Goal: Information Seeking & Learning: Learn about a topic

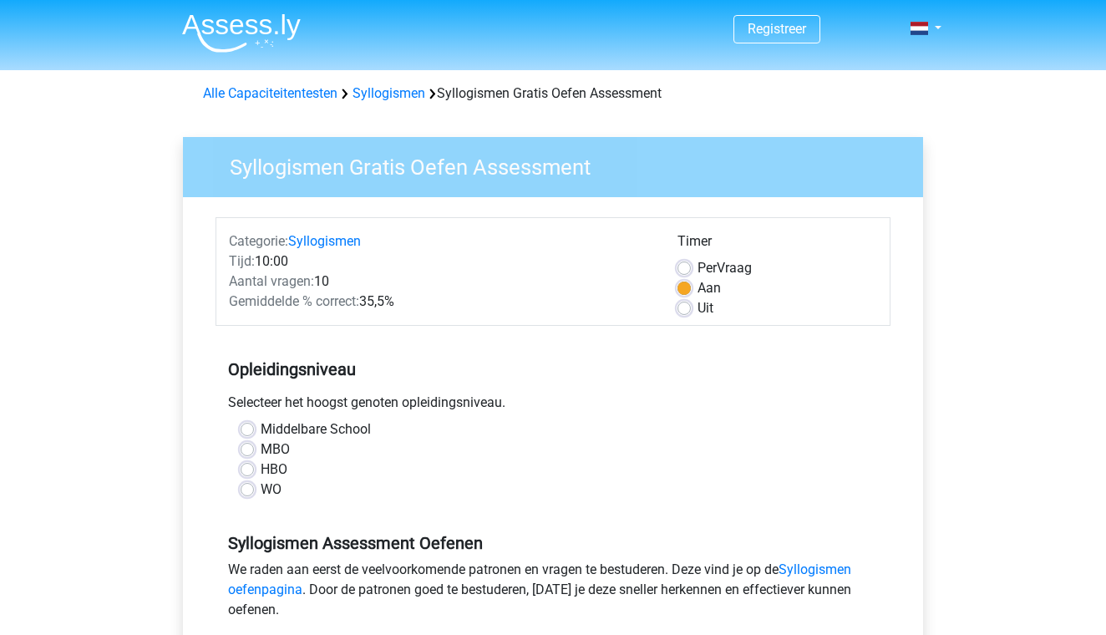
click at [261, 470] on label "HBO" at bounding box center [274, 469] width 27 height 20
click at [245, 470] on input "HBO" at bounding box center [247, 467] width 13 height 17
radio input "true"
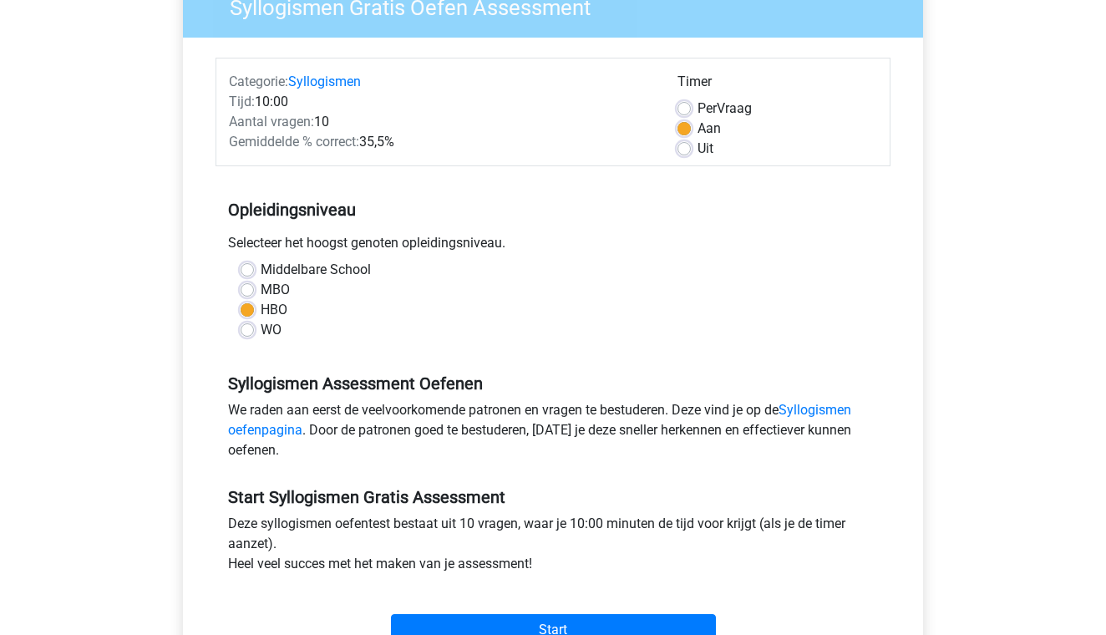
scroll to position [155, 0]
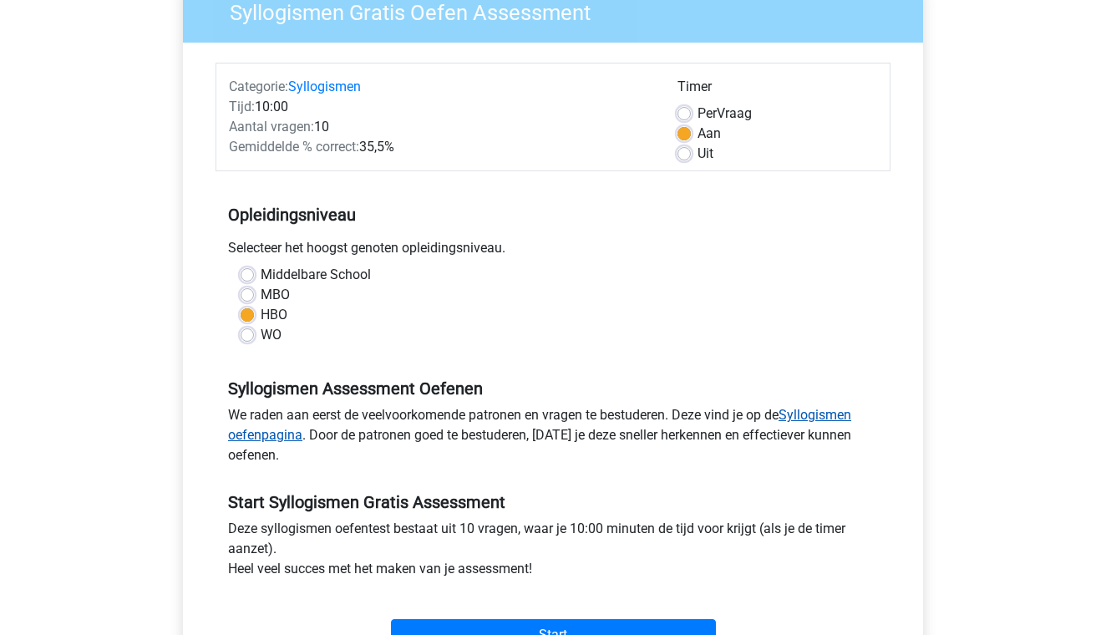
click at [825, 414] on link "Syllogismen oefenpagina" at bounding box center [539, 425] width 623 height 36
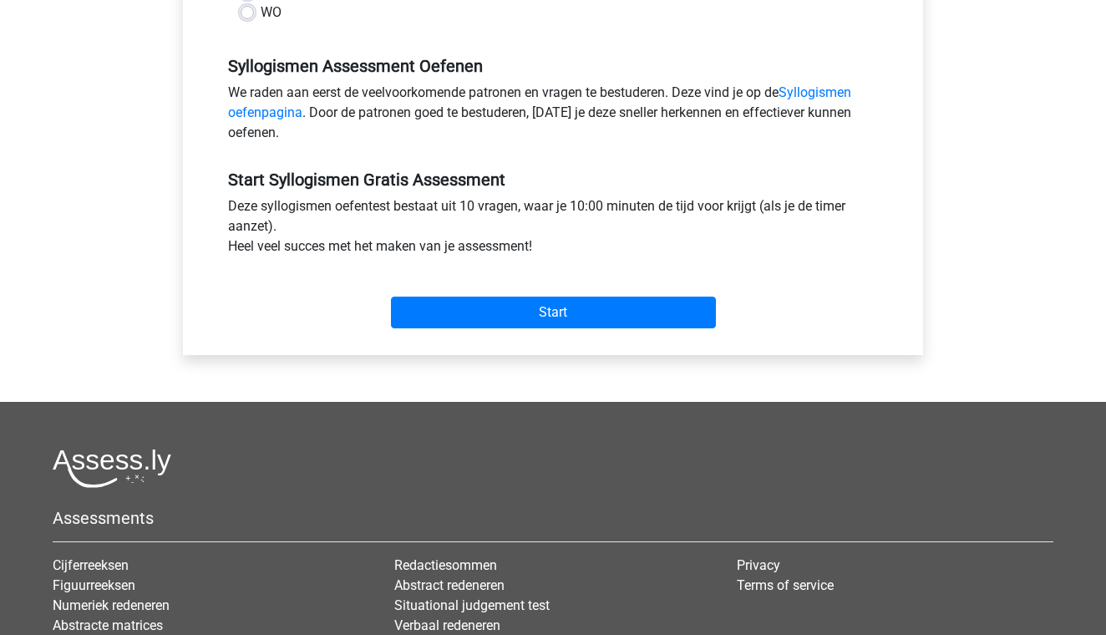
scroll to position [496, 0]
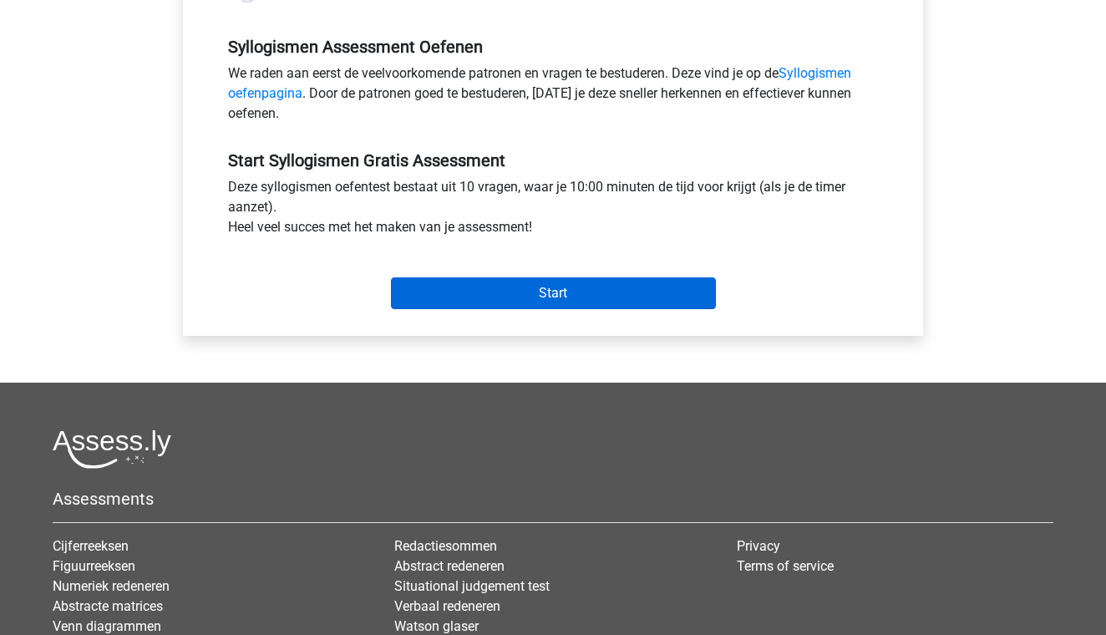
click at [500, 295] on input "Start" at bounding box center [553, 293] width 325 height 32
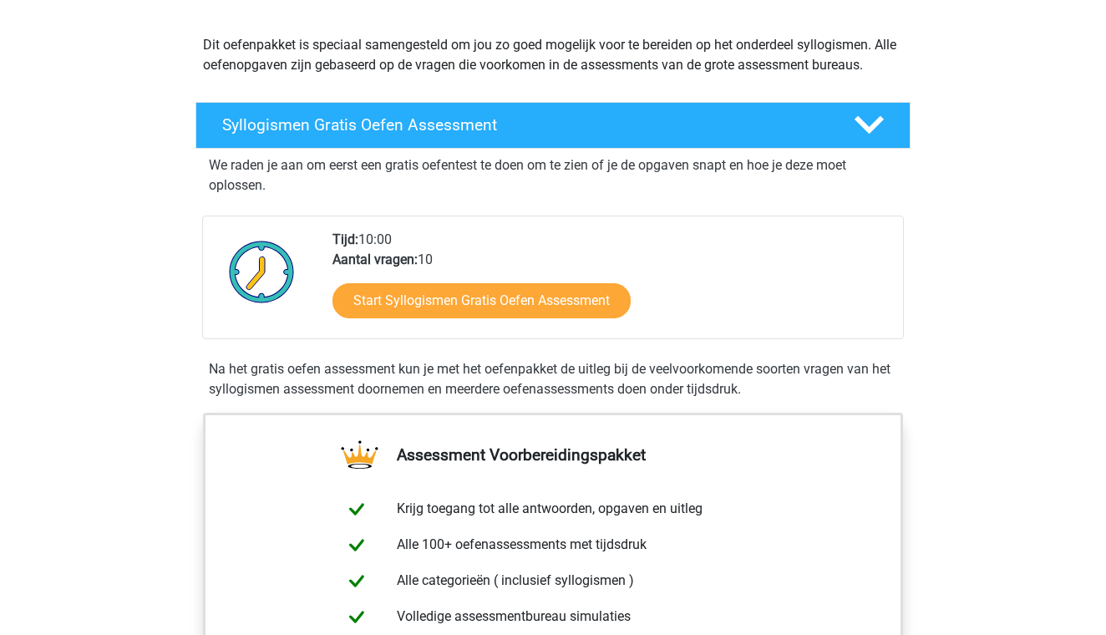
scroll to position [173, 0]
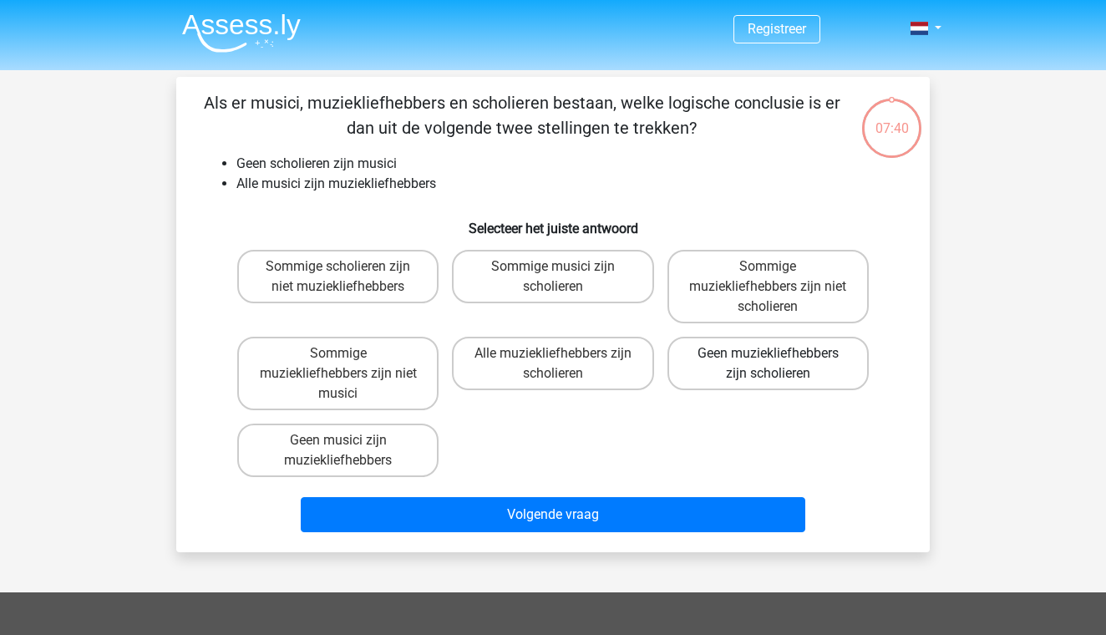
click at [742, 364] on label "Geen muziekliefhebbers zijn scholieren" at bounding box center [767, 363] width 201 height 53
click at [768, 364] on input "Geen muziekliefhebbers zijn scholieren" at bounding box center [773, 358] width 11 height 11
radio input "true"
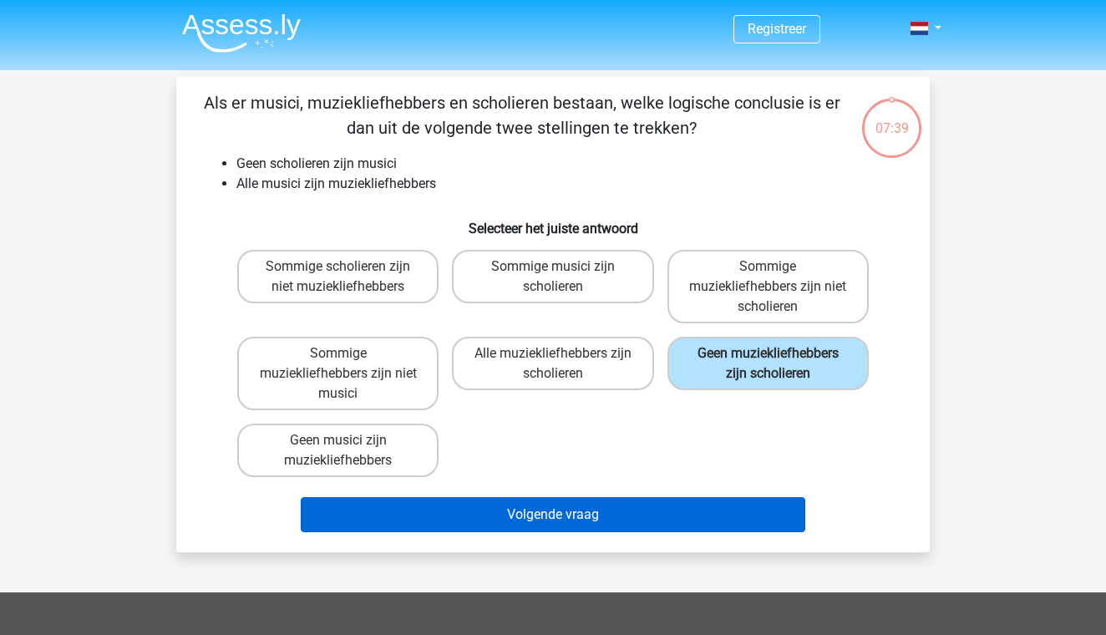
click at [612, 501] on button "Volgende vraag" at bounding box center [553, 514] width 505 height 35
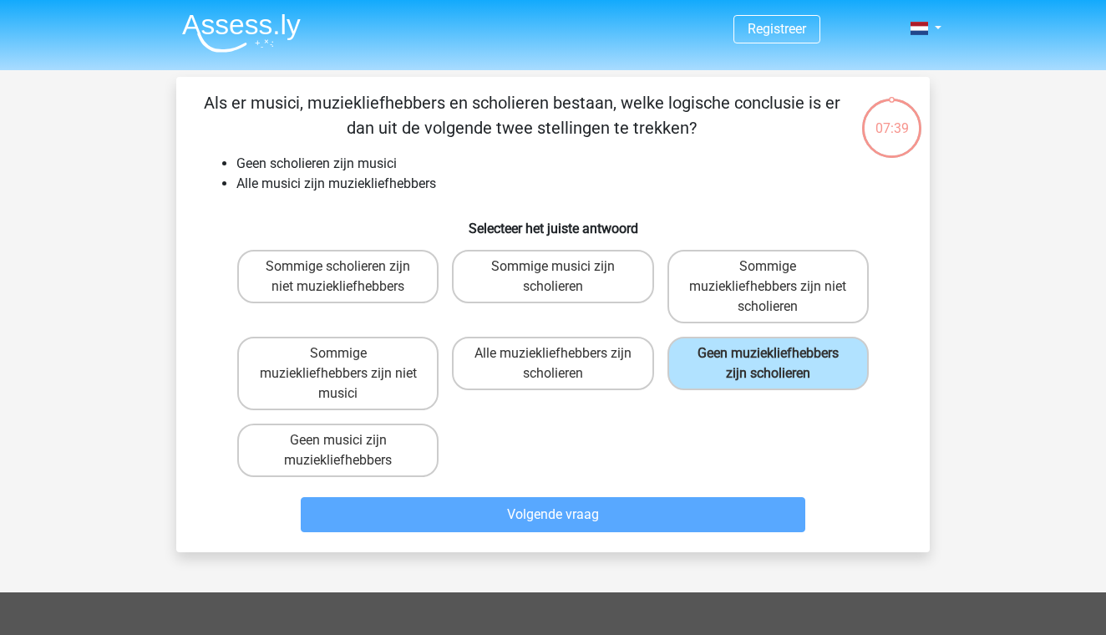
scroll to position [77, 0]
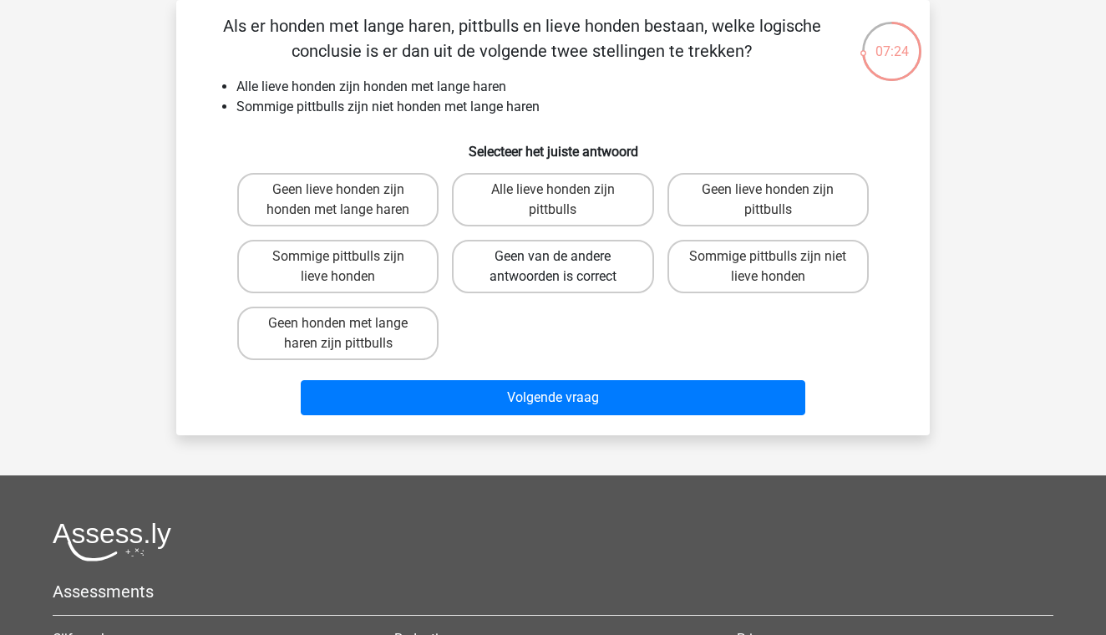
click at [584, 274] on label "Geen van de andere antwoorden is correct" at bounding box center [552, 266] width 201 height 53
click at [564, 267] on input "Geen van de andere antwoorden is correct" at bounding box center [558, 261] width 11 height 11
radio input "true"
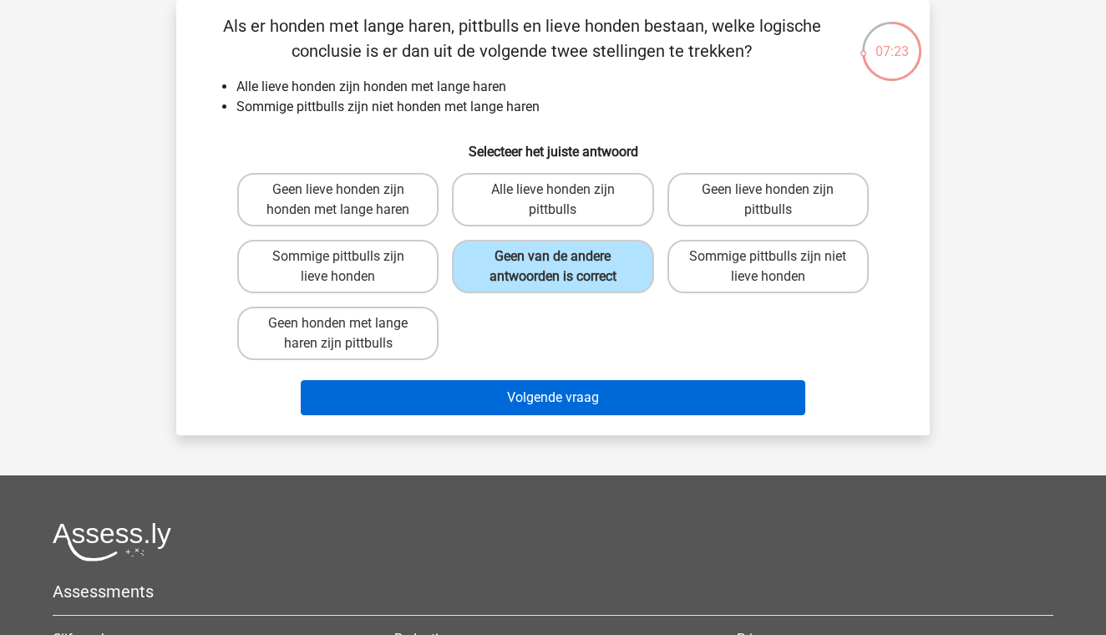
click at [568, 406] on button "Volgende vraag" at bounding box center [553, 397] width 505 height 35
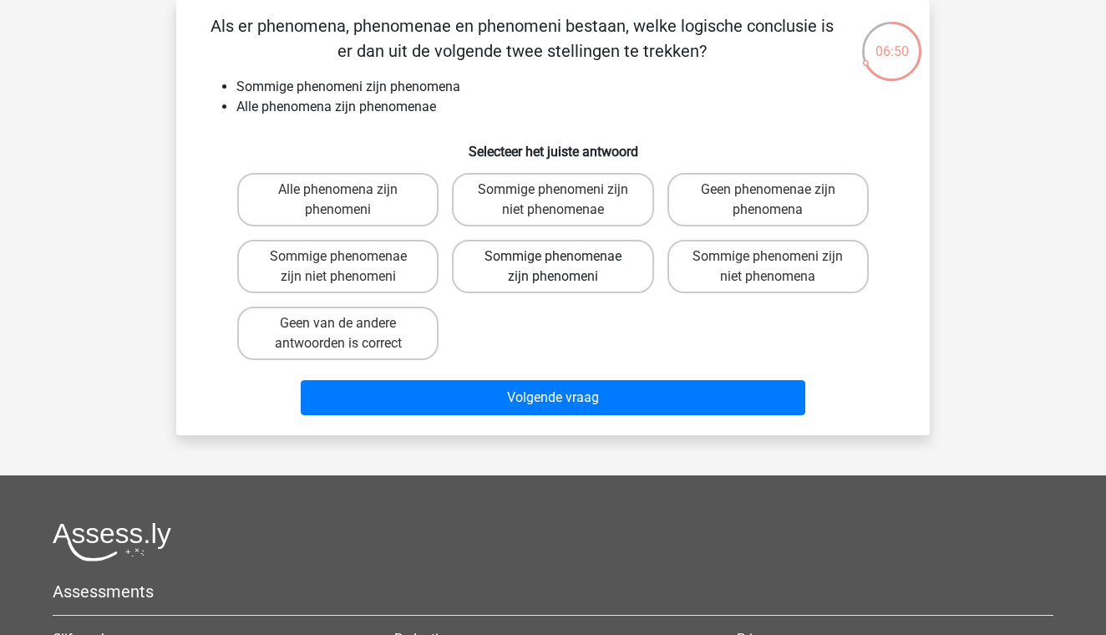
click at [582, 255] on label "Sommige phenomenae zijn phenomeni" at bounding box center [552, 266] width 201 height 53
click at [564, 256] on input "Sommige phenomenae zijn phenomeni" at bounding box center [558, 261] width 11 height 11
radio input "true"
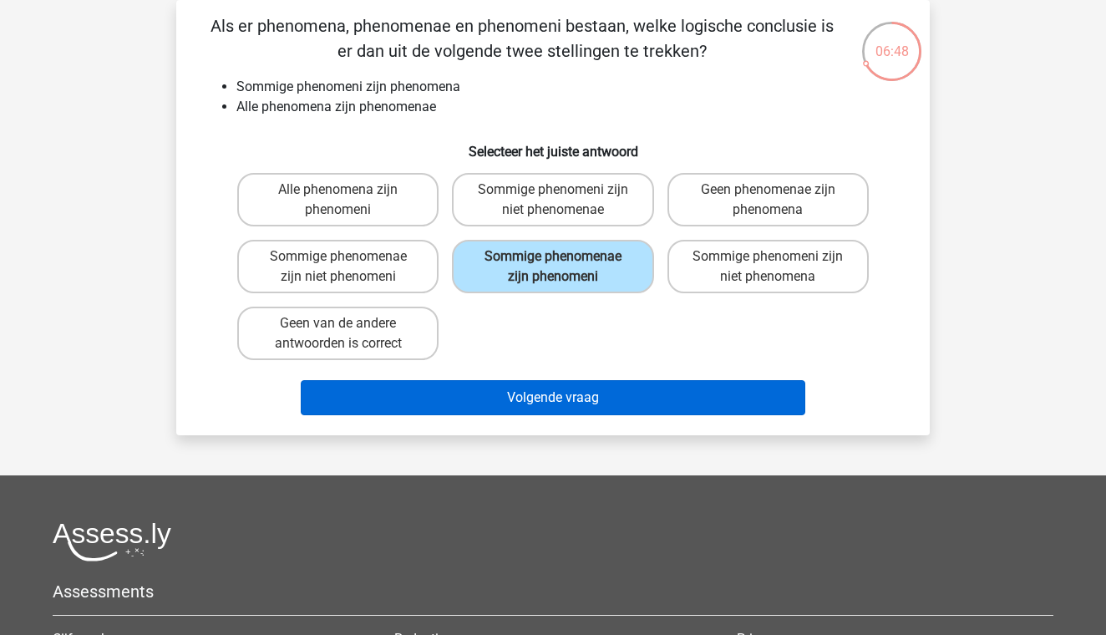
click at [589, 393] on button "Volgende vraag" at bounding box center [553, 397] width 505 height 35
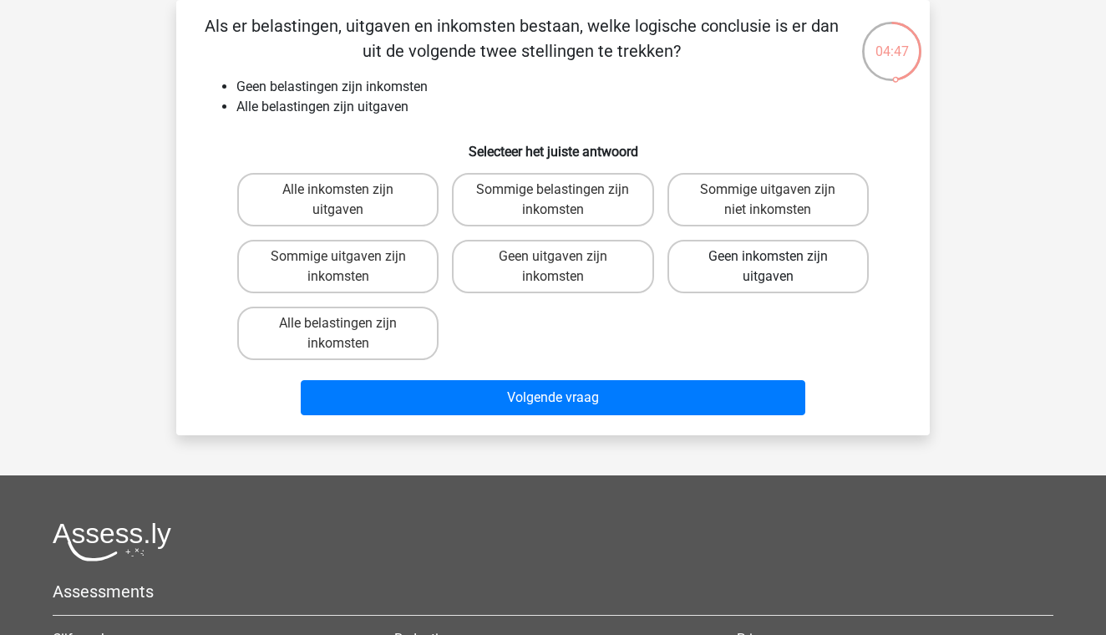
click at [717, 281] on label "Geen inkomsten zijn uitgaven" at bounding box center [767, 266] width 201 height 53
click at [768, 267] on input "Geen inkomsten zijn uitgaven" at bounding box center [773, 261] width 11 height 11
radio input "true"
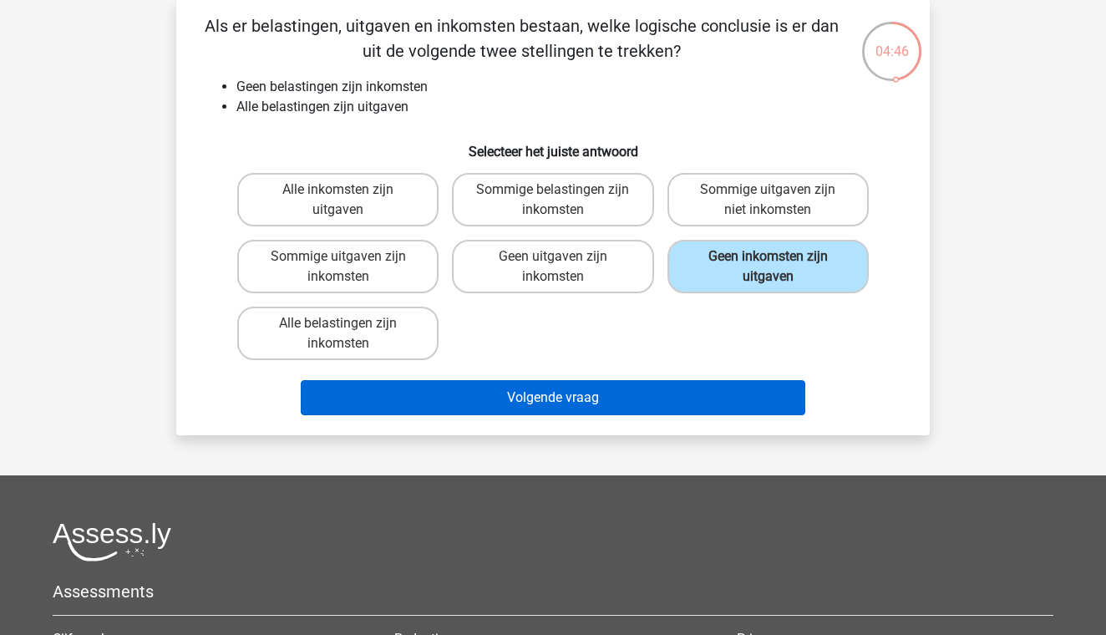
click at [595, 396] on button "Volgende vraag" at bounding box center [553, 397] width 505 height 35
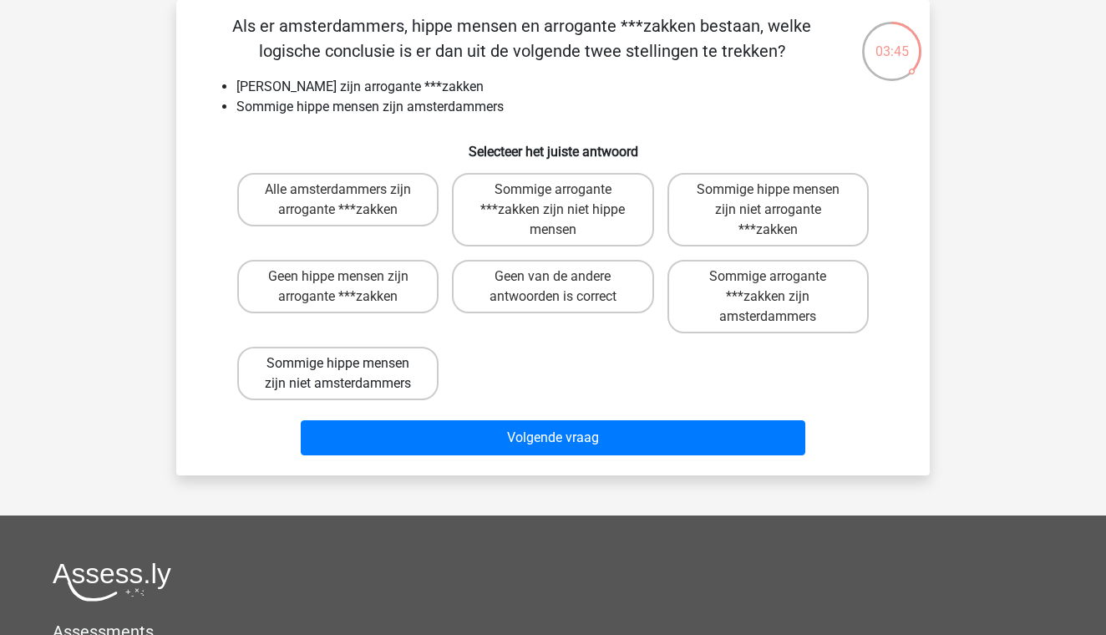
click at [373, 385] on label "Sommige hippe mensen zijn niet amsterdammers" at bounding box center [337, 373] width 201 height 53
click at [349, 374] on input "Sommige hippe mensen zijn niet amsterdammers" at bounding box center [343, 368] width 11 height 11
radio input "true"
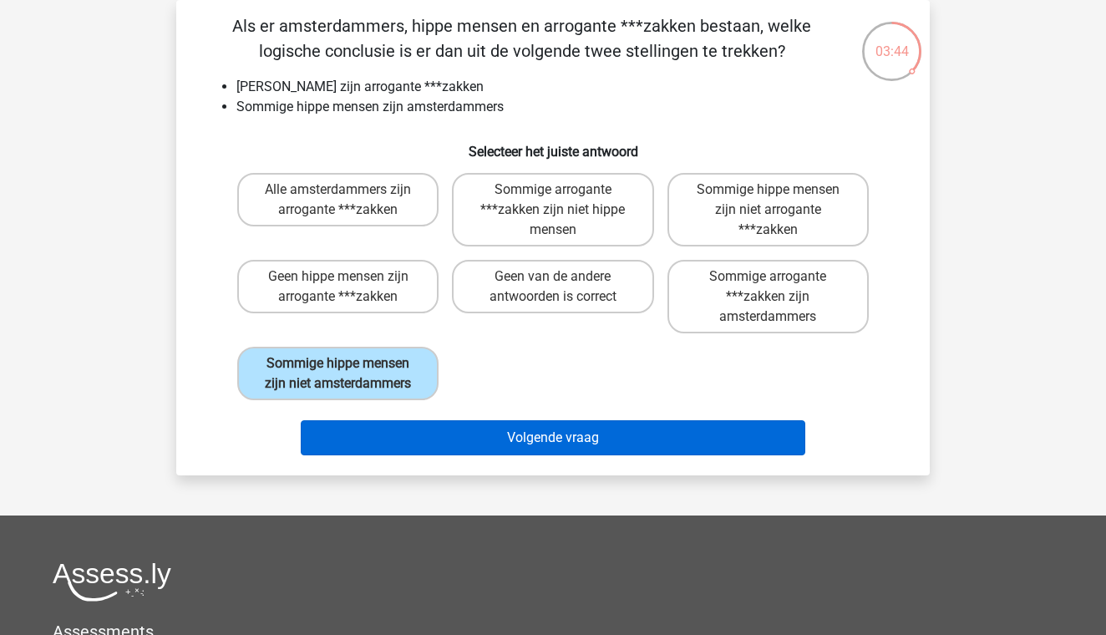
click at [490, 447] on button "Volgende vraag" at bounding box center [553, 437] width 505 height 35
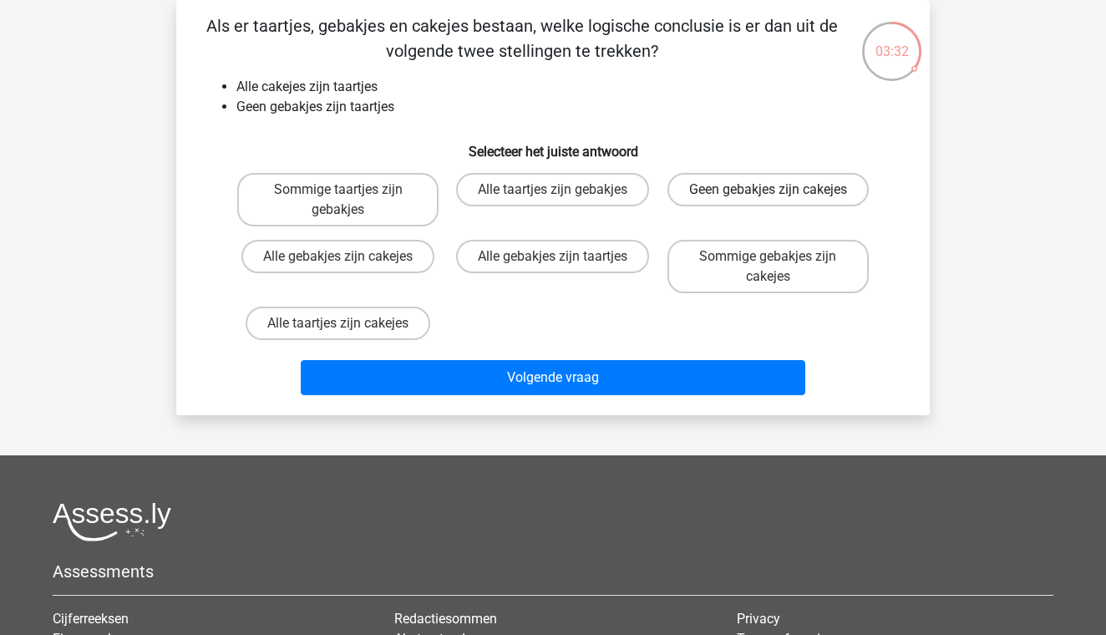
click at [783, 206] on label "Geen gebakjes zijn cakejes" at bounding box center [767, 189] width 201 height 33
click at [778, 200] on input "Geen gebakjes zijn cakejes" at bounding box center [773, 195] width 11 height 11
radio input "true"
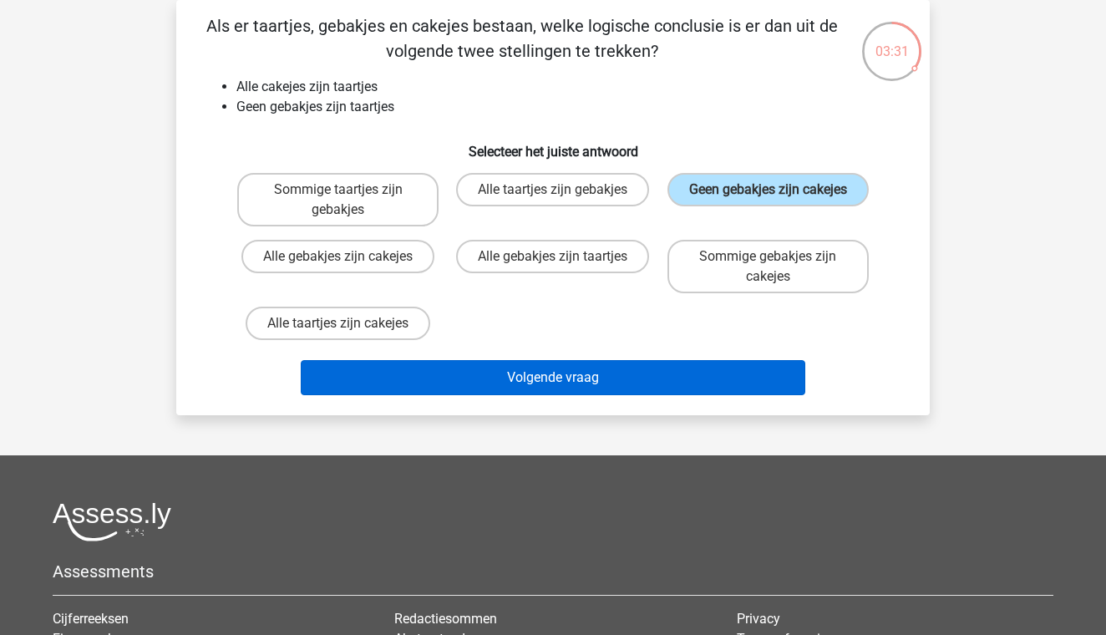
click at [608, 389] on button "Volgende vraag" at bounding box center [553, 377] width 505 height 35
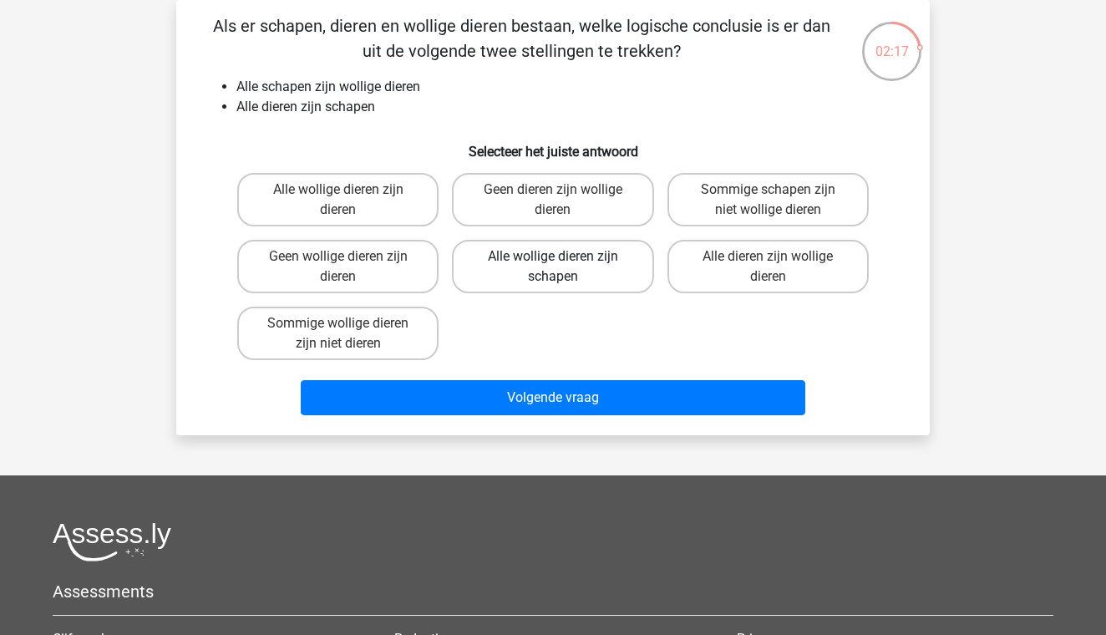
click at [580, 271] on label "Alle wollige dieren zijn schapen" at bounding box center [552, 266] width 201 height 53
click at [564, 267] on input "Alle wollige dieren zijn schapen" at bounding box center [558, 261] width 11 height 11
radio input "true"
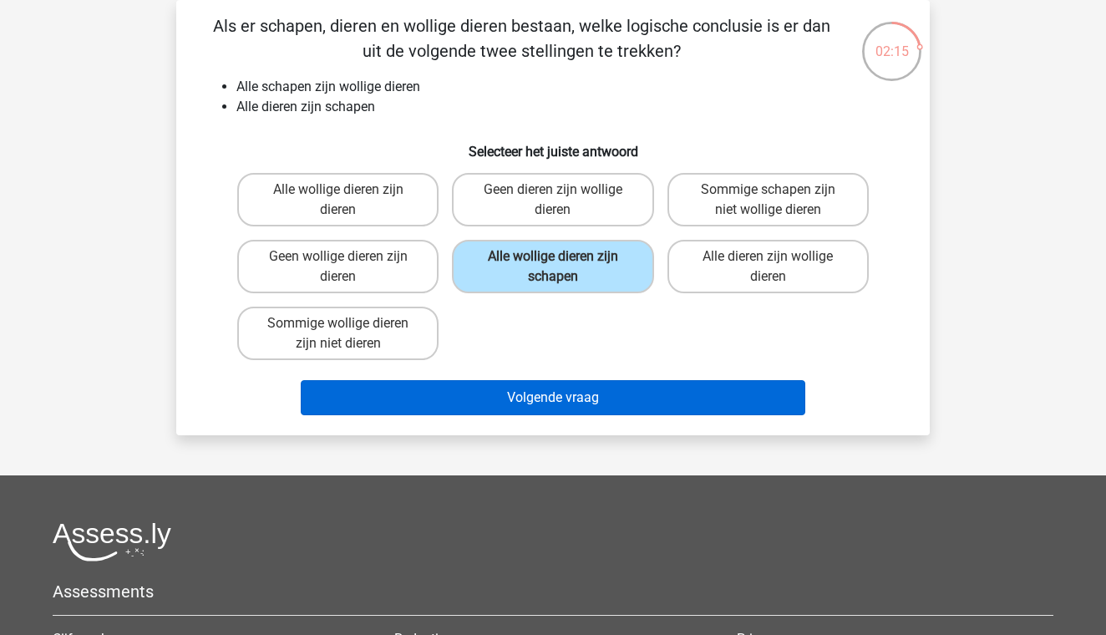
click at [580, 398] on button "Volgende vraag" at bounding box center [553, 397] width 505 height 35
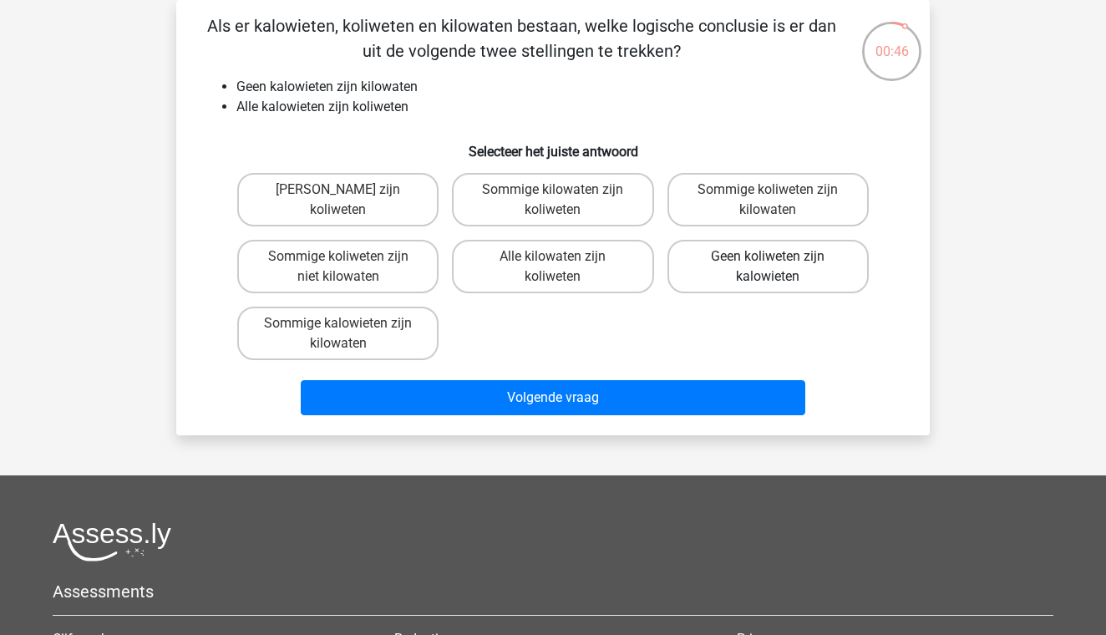
click at [764, 252] on label "Geen koliweten zijn kalowieten" at bounding box center [767, 266] width 201 height 53
click at [768, 256] on input "Geen koliweten zijn kalowieten" at bounding box center [773, 261] width 11 height 11
radio input "true"
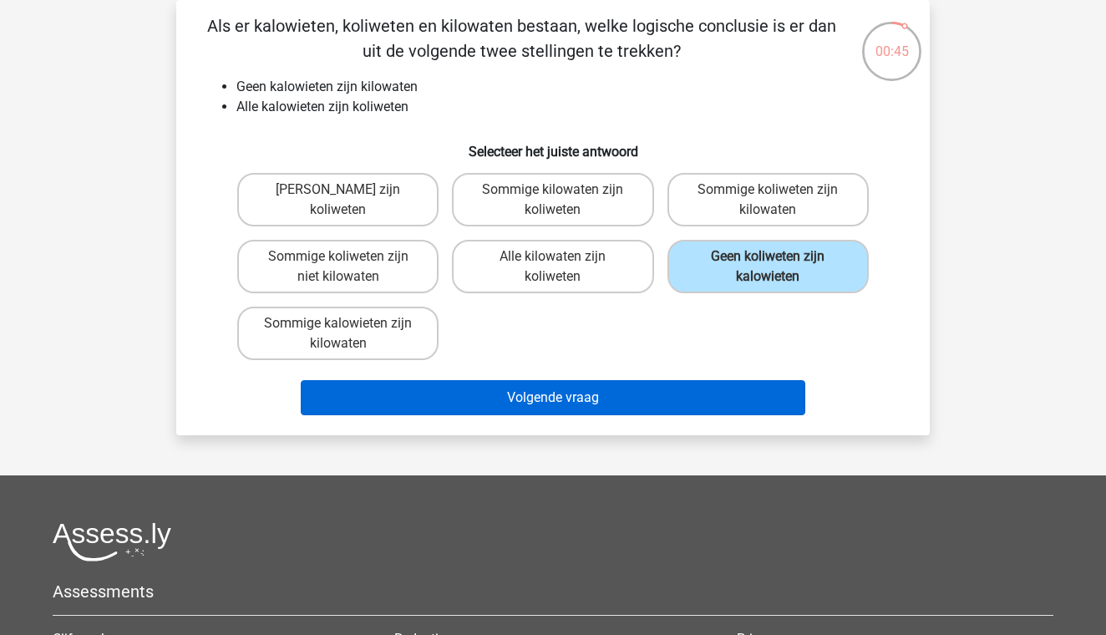
click at [628, 385] on button "Volgende vraag" at bounding box center [553, 397] width 505 height 35
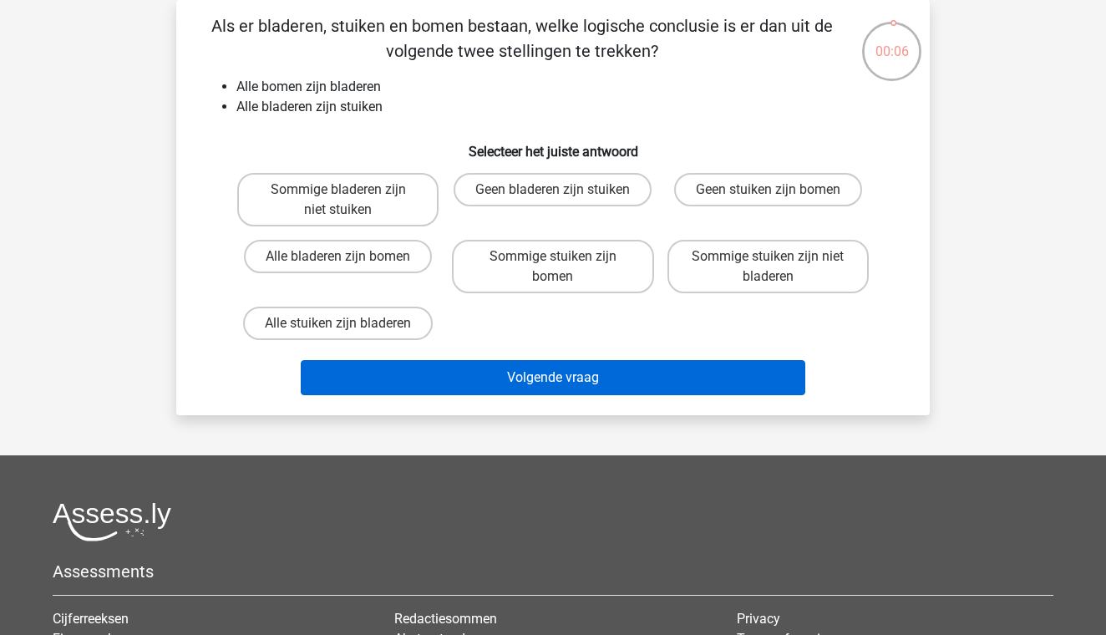
click at [480, 381] on button "Volgende vraag" at bounding box center [553, 377] width 505 height 35
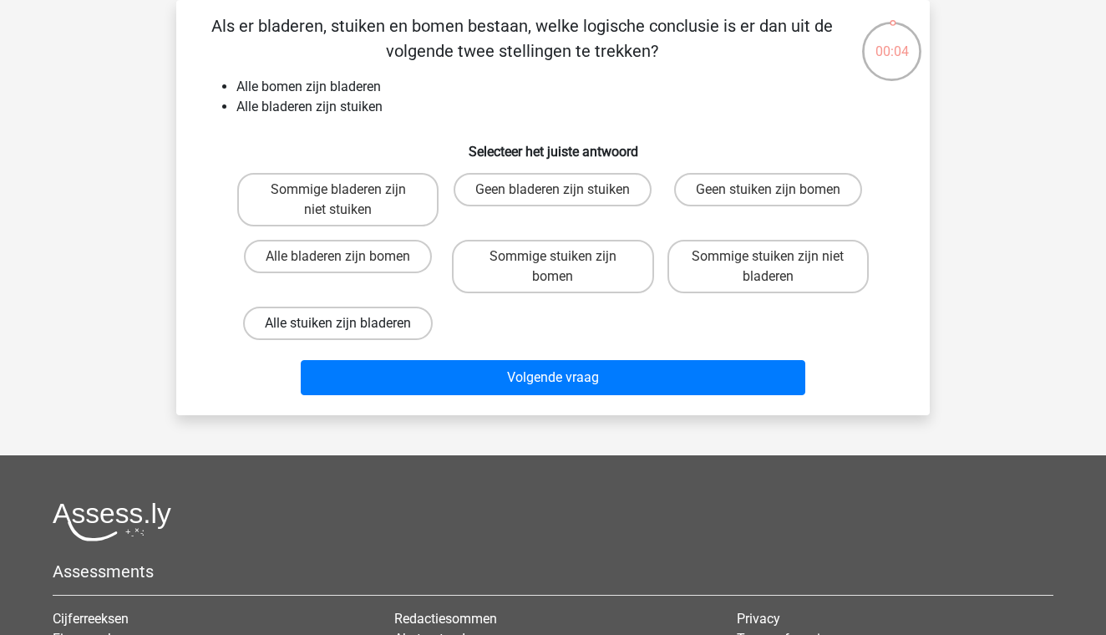
click at [386, 319] on label "Alle stuiken zijn bladeren" at bounding box center [338, 323] width 190 height 33
click at [349, 323] on input "Alle stuiken zijn bladeren" at bounding box center [343, 328] width 11 height 11
radio input "true"
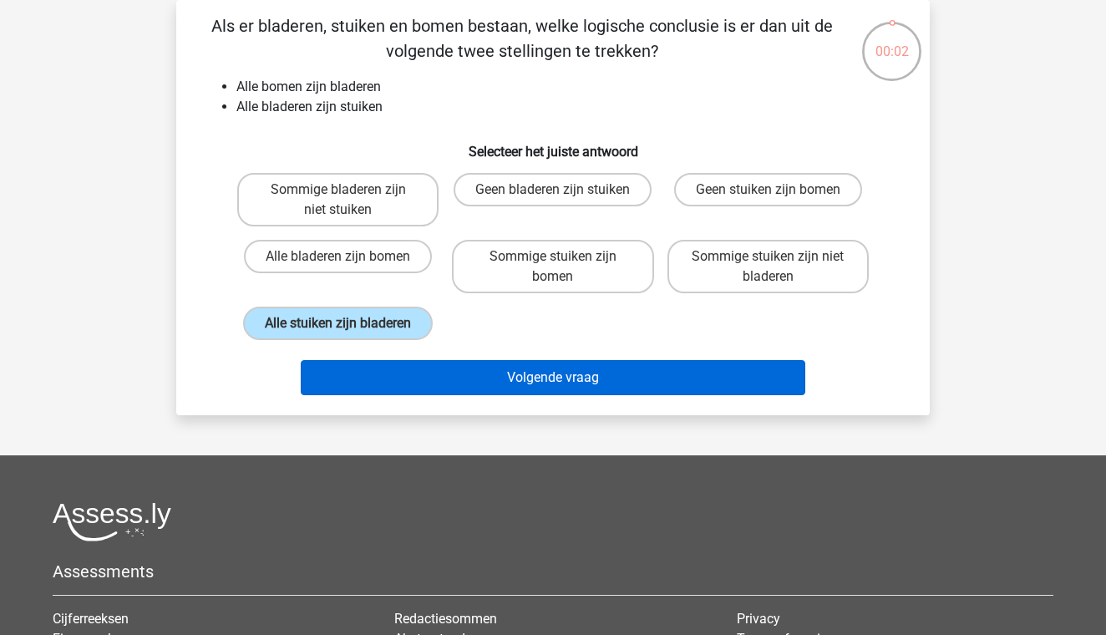
click at [466, 395] on button "Volgende vraag" at bounding box center [553, 377] width 505 height 35
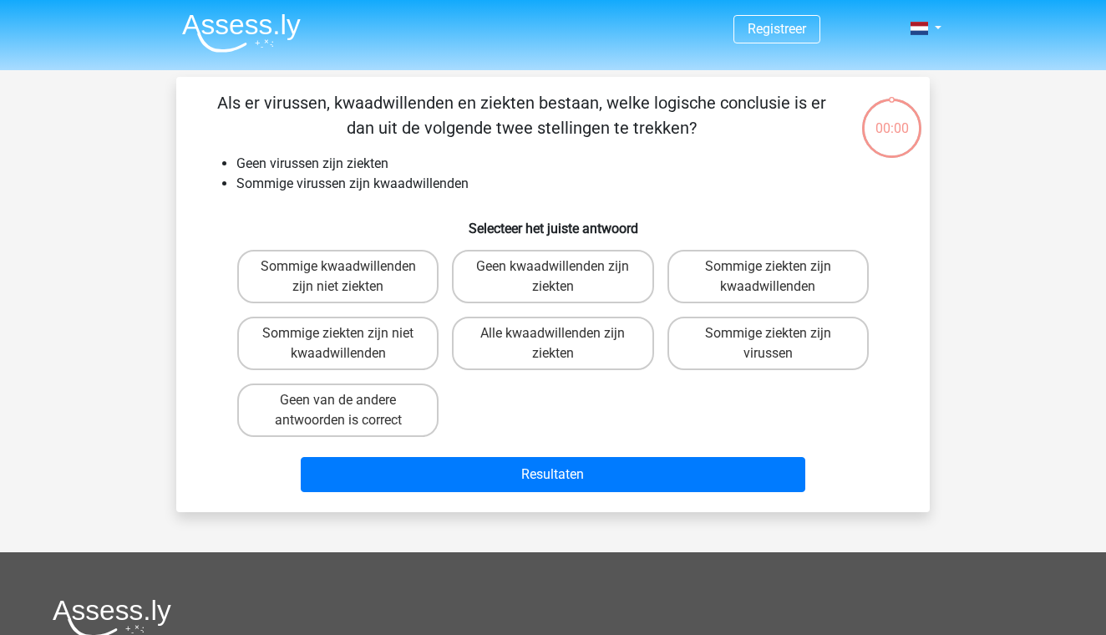
scroll to position [77, 0]
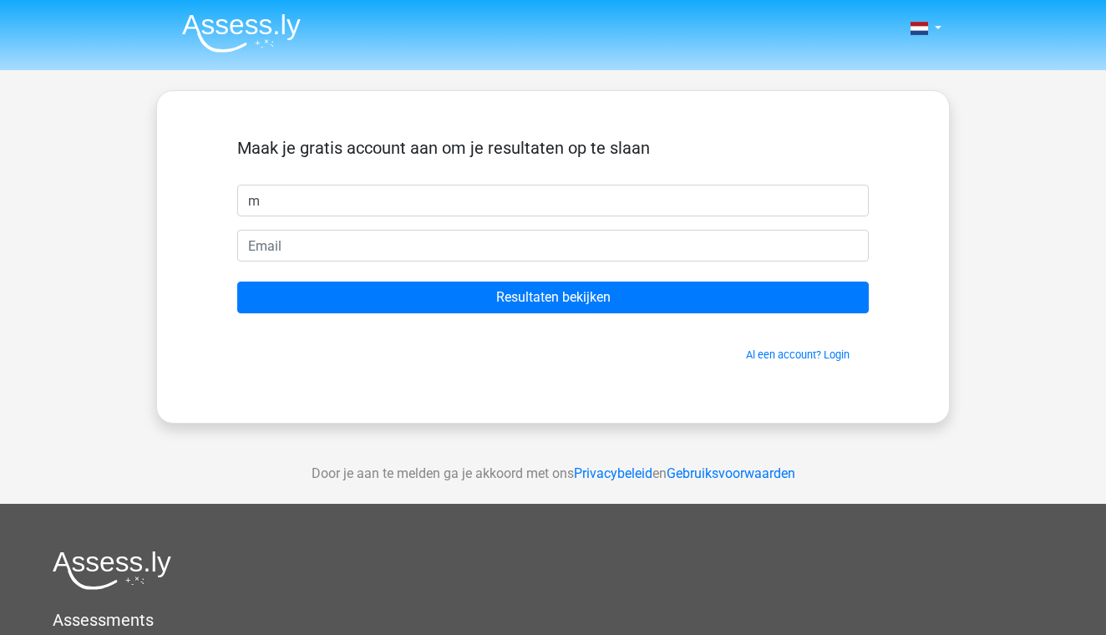
type input "m"
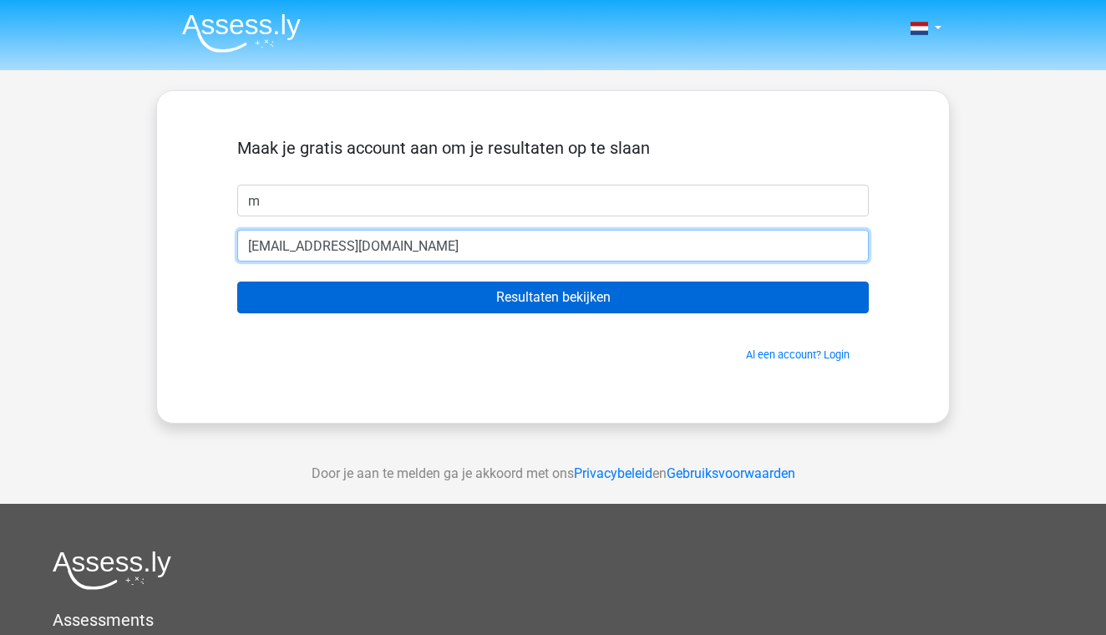
type input "[EMAIL_ADDRESS][DOMAIN_NAME]"
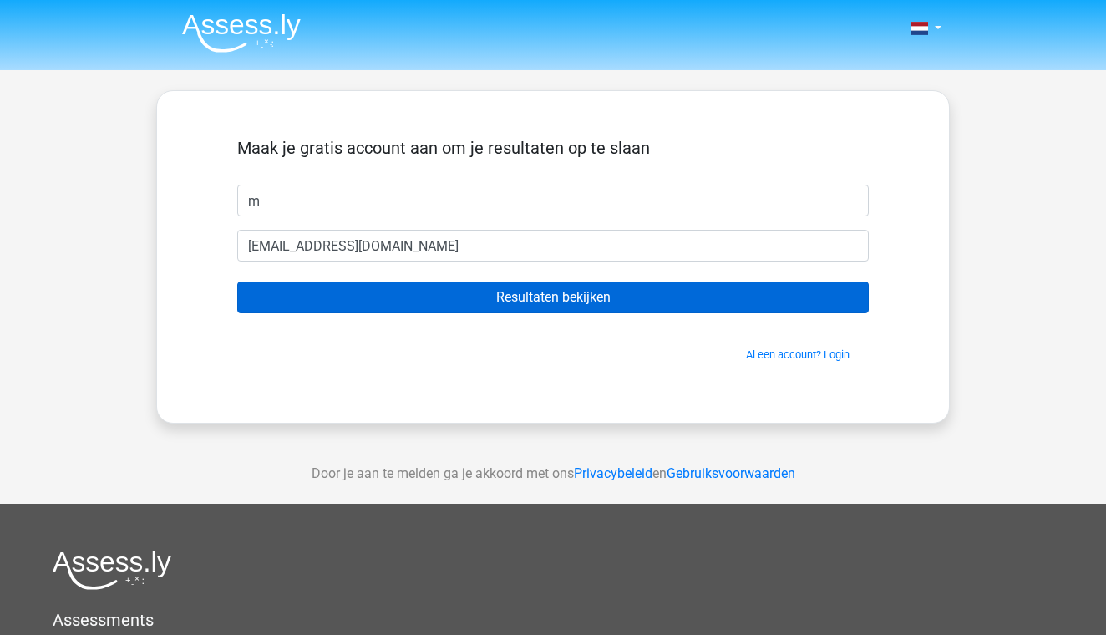
click at [569, 302] on input "Resultaten bekijken" at bounding box center [552, 297] width 631 height 32
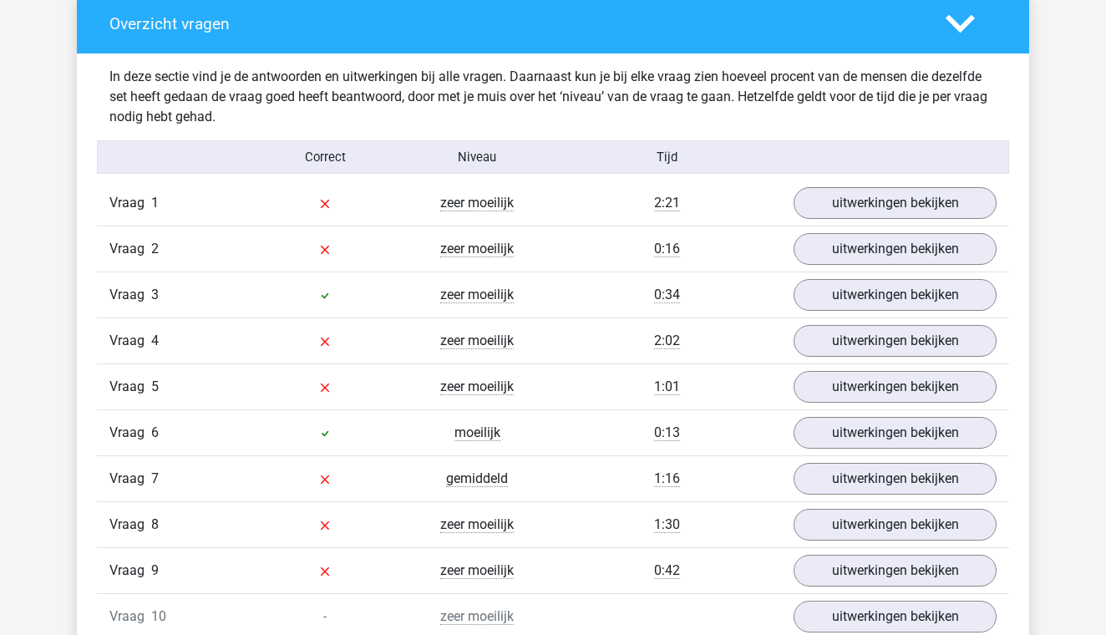
scroll to position [1260, 0]
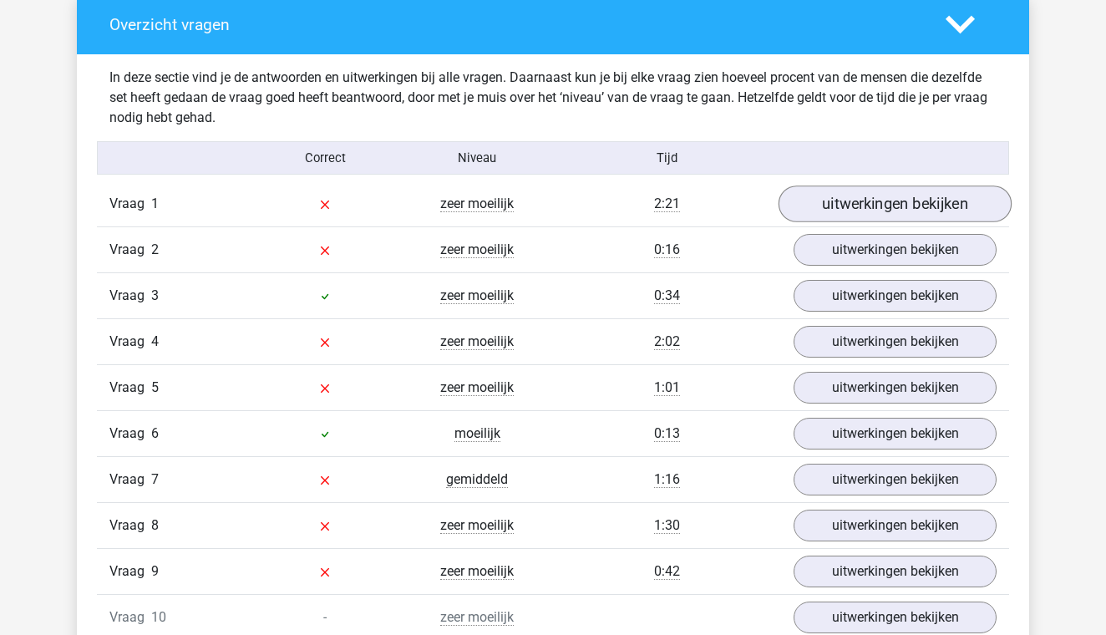
click at [834, 207] on link "uitwerkingen bekijken" at bounding box center [894, 203] width 233 height 37
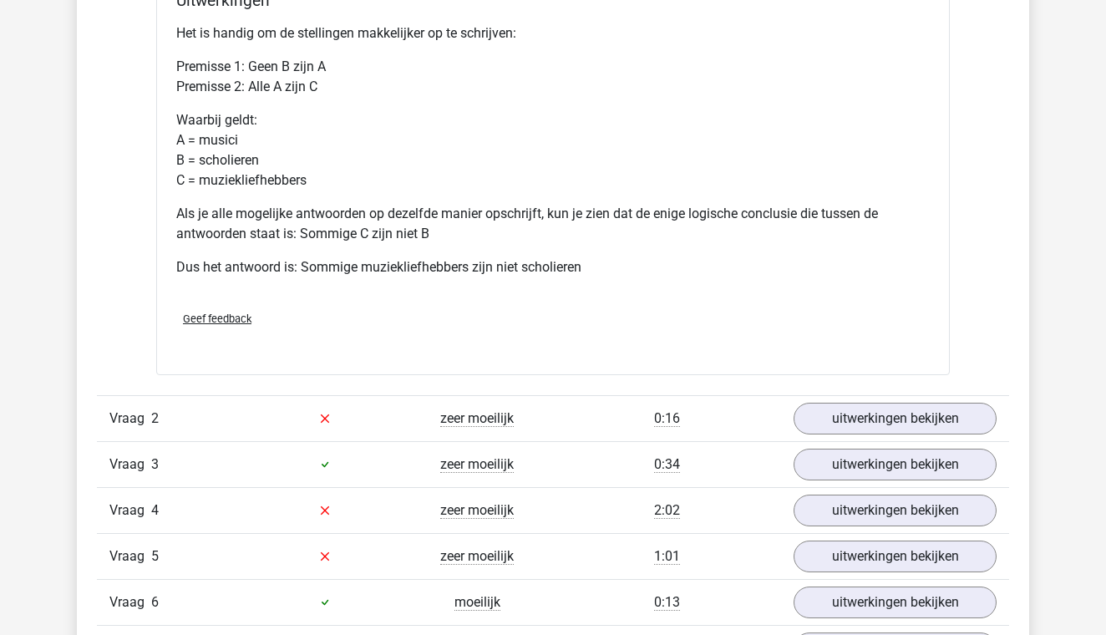
scroll to position [1843, 0]
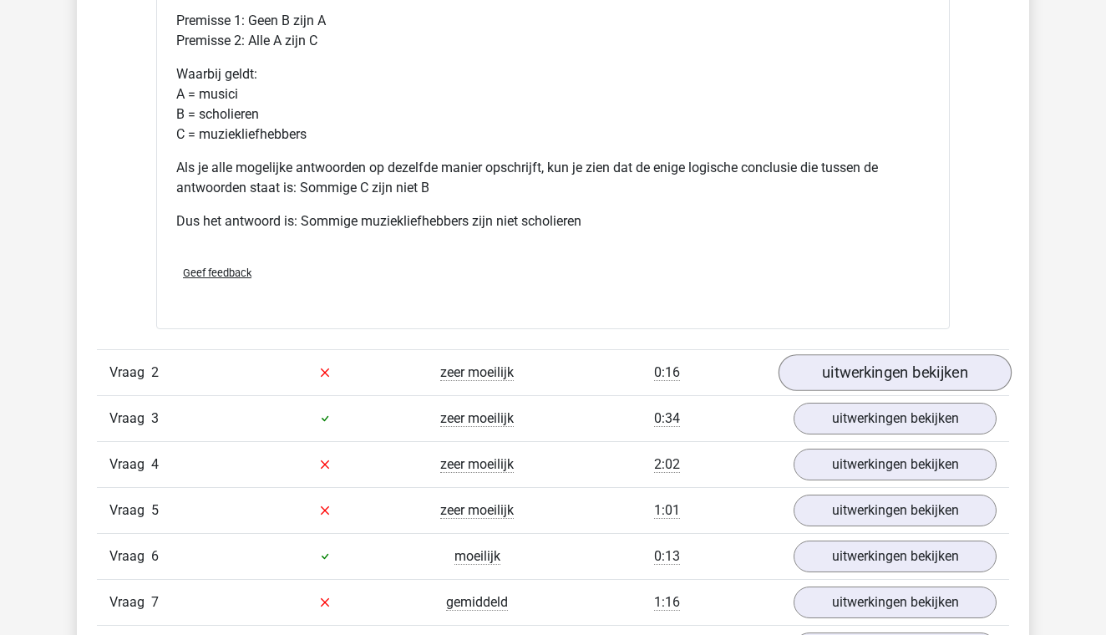
click at [872, 371] on link "uitwerkingen bekijken" at bounding box center [894, 372] width 233 height 37
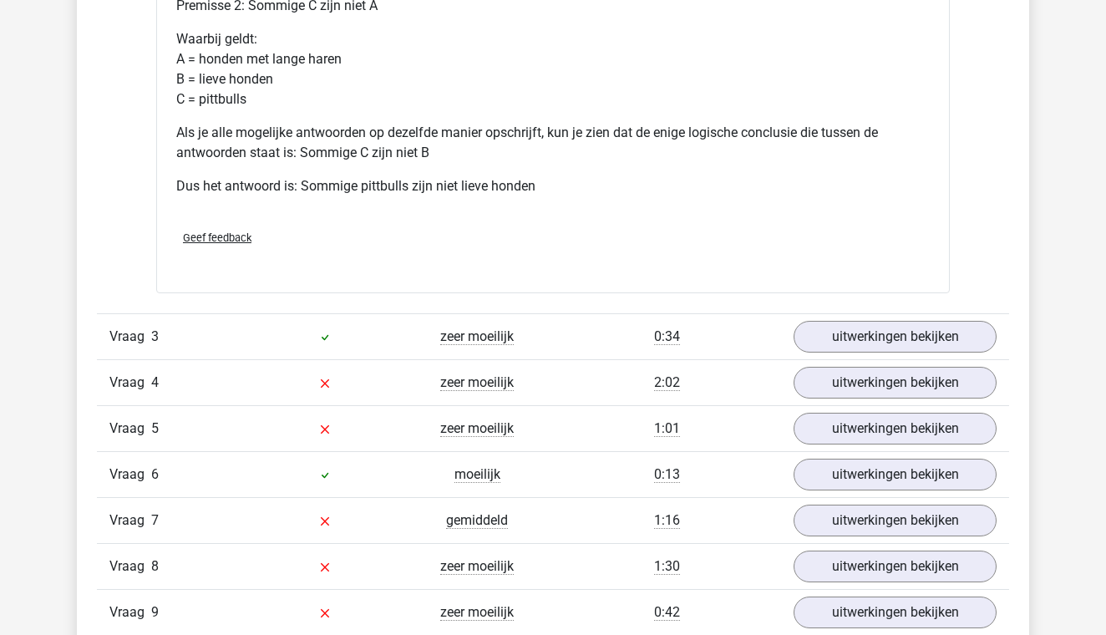
scroll to position [2685, 0]
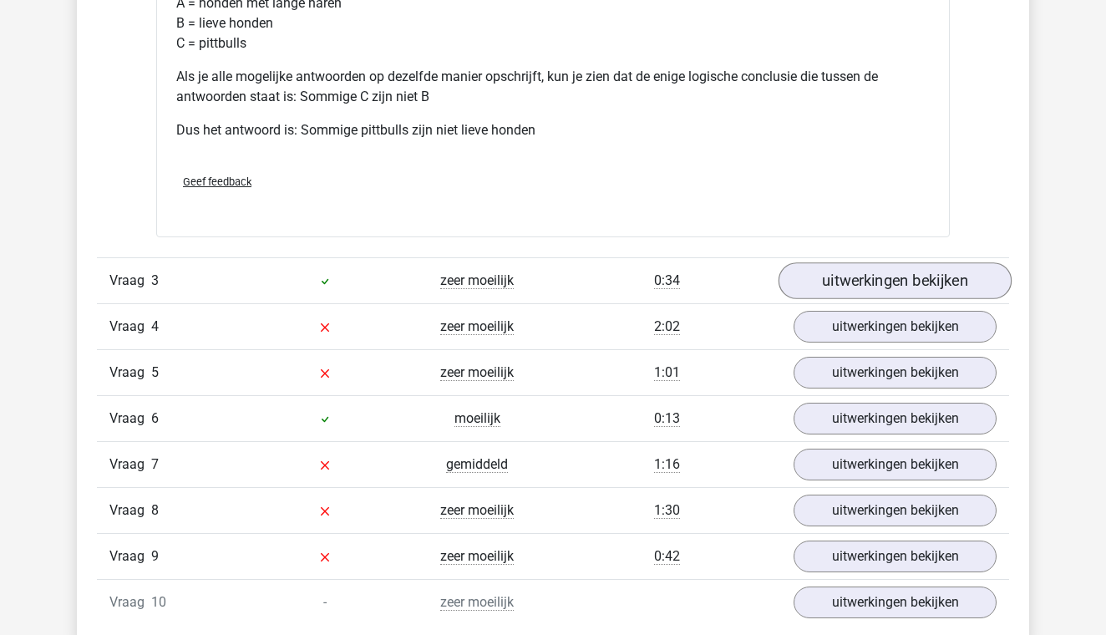
click at [847, 288] on link "uitwerkingen bekijken" at bounding box center [894, 280] width 233 height 37
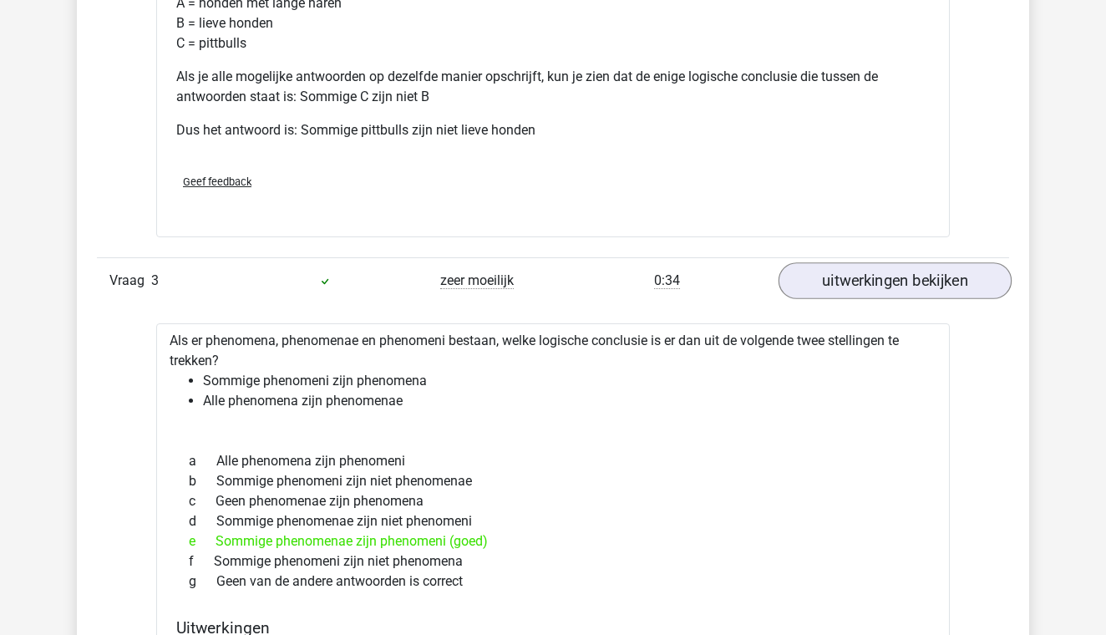
click at [847, 288] on link "uitwerkingen bekijken" at bounding box center [894, 280] width 233 height 37
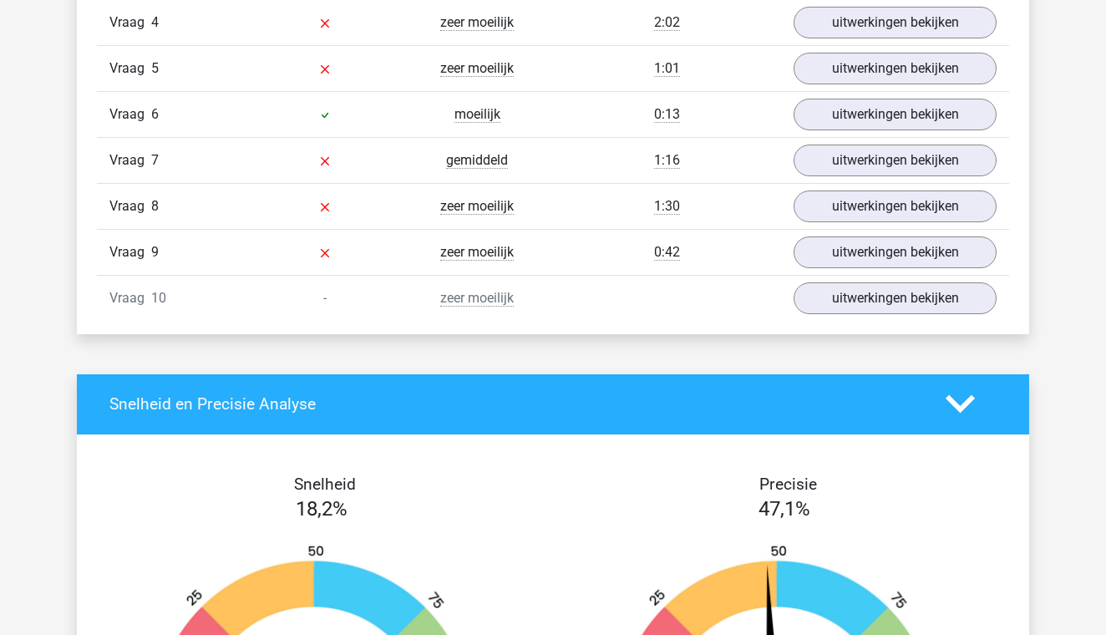
scroll to position [2938, 0]
